Goal: Information Seeking & Learning: Find contact information

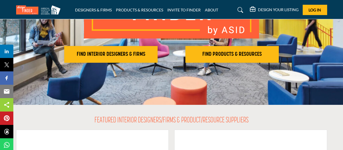
scroll to position [95, 0]
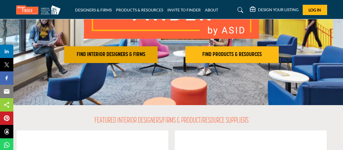
click at [104, 53] on h2 "FIND INTERIOR DESIGNERS & FIRMS" at bounding box center [111, 54] width 90 height 7
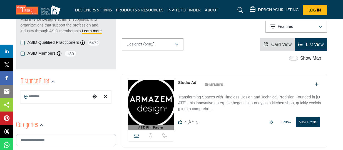
scroll to position [97, 0]
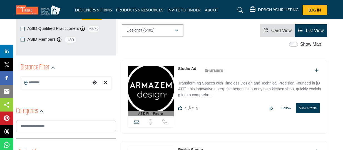
click at [45, 82] on input "Search Location" at bounding box center [56, 82] width 70 height 11
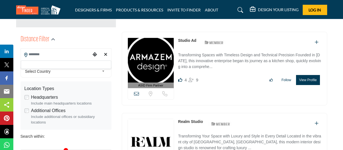
scroll to position [129, 0]
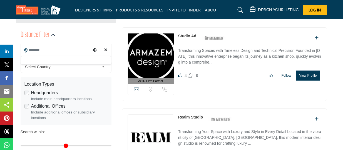
click at [140, 108] on div "ASID Firm Partner ASID Firm Partners are design companies with ASID-qualified i…" at bounding box center [224, 145] width 205 height 74
click at [254, 85] on div "ASID Firm Partner ASID Firm Partners are design companies with ASID-qualified i…" at bounding box center [224, 64] width 205 height 74
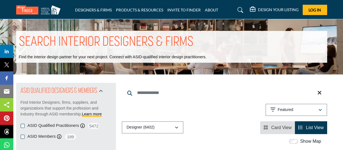
scroll to position [0, 0]
click at [176, 126] on icon "button" at bounding box center [176, 127] width 3 height 4
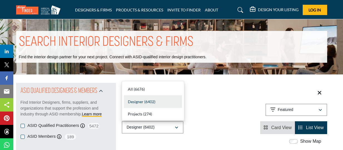
click at [172, 99] on div "Designer (6402)" at bounding box center [153, 101] width 58 height 13
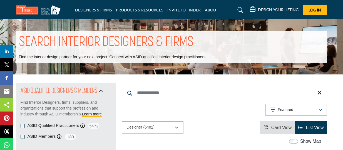
click at [220, 127] on div "Designer (6402) All (6676) Designer (6402) Products (3) Projects (274)" at bounding box center [224, 127] width 205 height 13
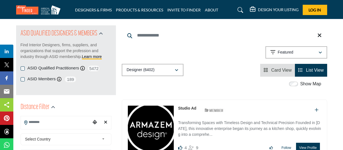
scroll to position [58, 0]
click at [309, 69] on span "List View" at bounding box center [315, 69] width 18 height 5
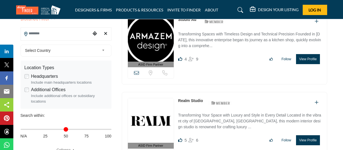
scroll to position [119, 0]
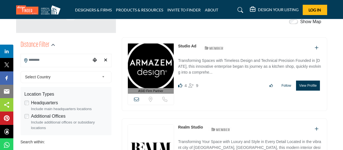
click at [240, 9] on icon at bounding box center [241, 10] width 6 height 6
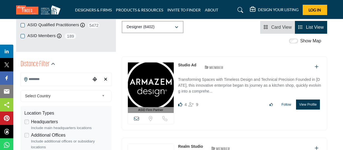
click at [176, 26] on icon "button" at bounding box center [176, 27] width 3 height 4
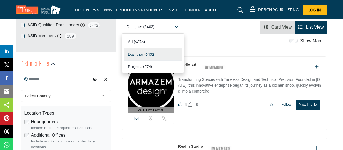
click at [151, 53] on b "(6402)" at bounding box center [149, 54] width 11 height 5
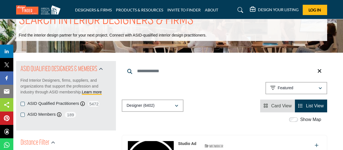
scroll to position [43, 0]
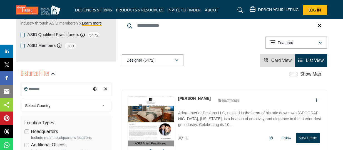
scroll to position [110, 0]
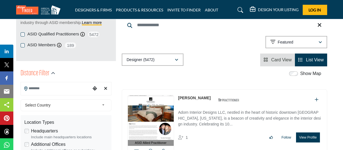
click at [104, 104] on b at bounding box center [104, 104] width 5 height 7
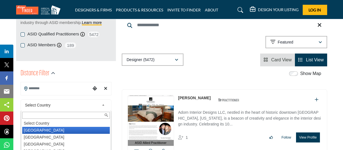
click at [63, 131] on li "United States" at bounding box center [66, 129] width 88 height 7
type input "***"
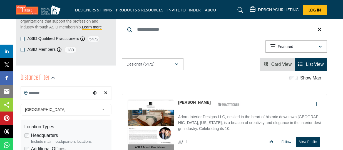
scroll to position [104, 0]
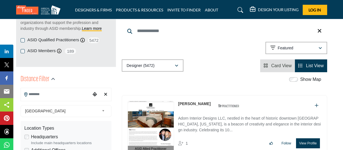
click at [62, 92] on input "Search Location" at bounding box center [56, 93] width 70 height 11
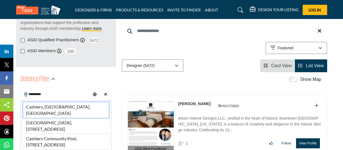
click at [36, 106] on li "Cashiers, NC, USA" at bounding box center [66, 110] width 86 height 16
type input "**********"
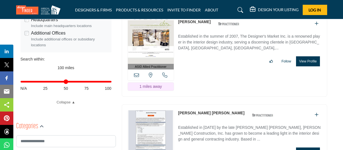
scroll to position [230, 0]
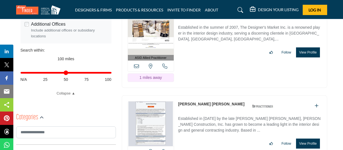
click at [205, 101] on link "[PERSON_NAME] [PERSON_NAME]" at bounding box center [211, 103] width 66 height 4
click at [158, 104] on img at bounding box center [151, 123] width 46 height 44
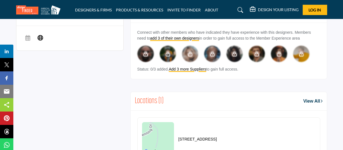
scroll to position [270, 0]
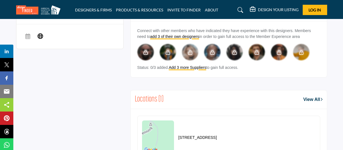
click at [231, 109] on div "[STREET_ADDRESS]" at bounding box center [229, 136] width 196 height 55
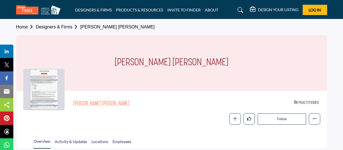
scroll to position [0, 0]
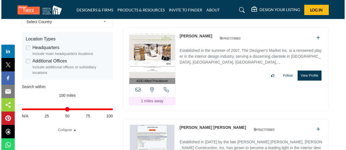
scroll to position [179, 0]
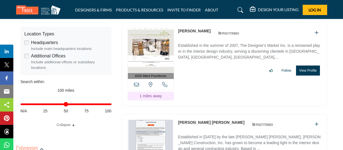
click at [306, 75] on button "View Profile" at bounding box center [308, 70] width 24 height 10
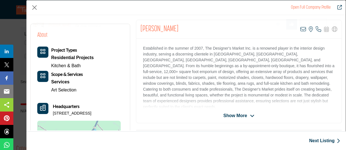
scroll to position [126, 0]
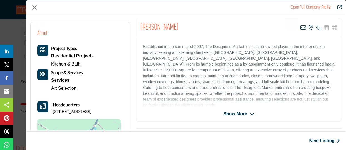
click at [250, 112] on icon "Company Data Modal" at bounding box center [252, 113] width 4 height 5
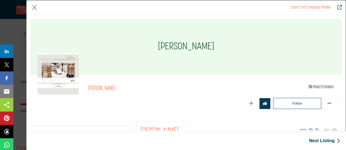
scroll to position [0, 0]
